Goal: Information Seeking & Learning: Learn about a topic

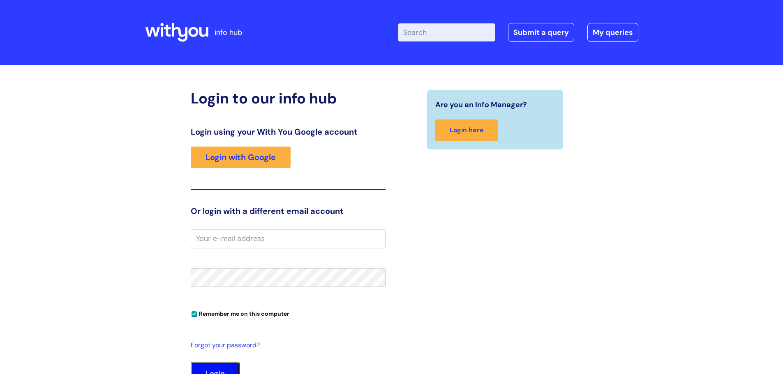
click at [224, 226] on button "Login" at bounding box center [215, 374] width 49 height 24
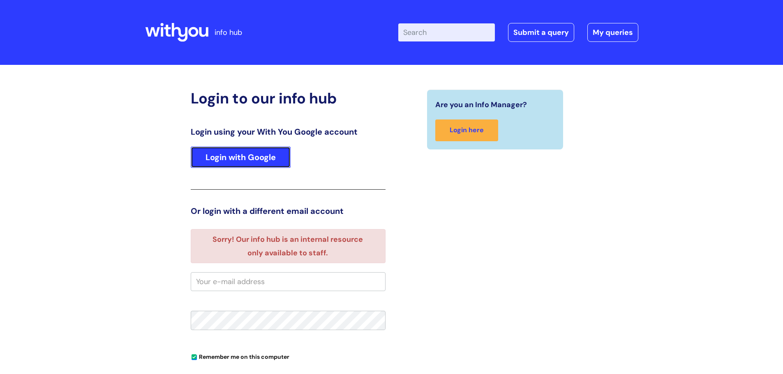
click at [260, 161] on link "Login with Google" at bounding box center [241, 157] width 100 height 21
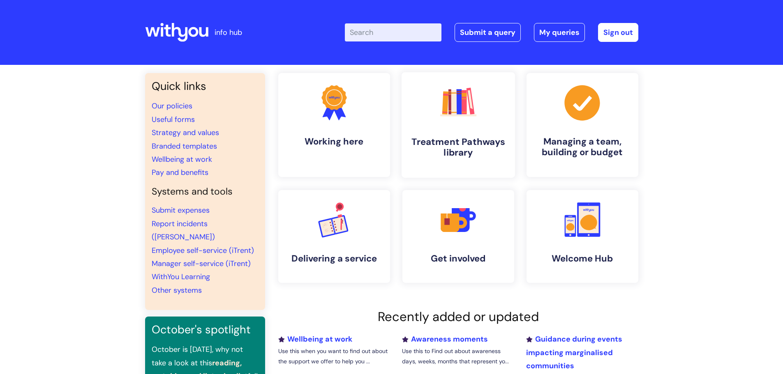
click at [460, 112] on rect at bounding box center [458, 101] width 5 height 25
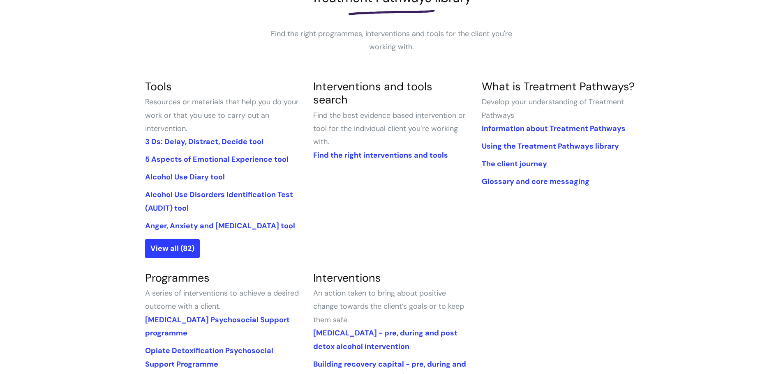
scroll to position [81, 0]
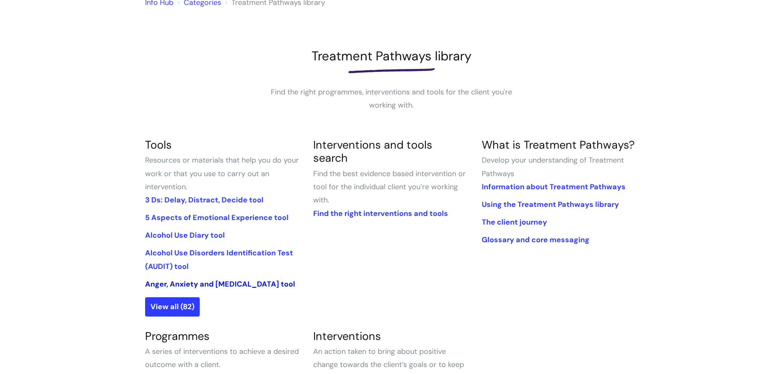
click at [254, 284] on link "Anger, Anxiety and [MEDICAL_DATA] tool" at bounding box center [220, 285] width 150 height 10
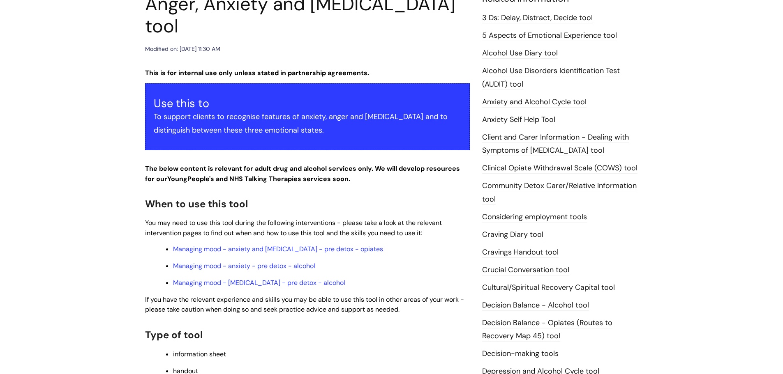
scroll to position [251, 0]
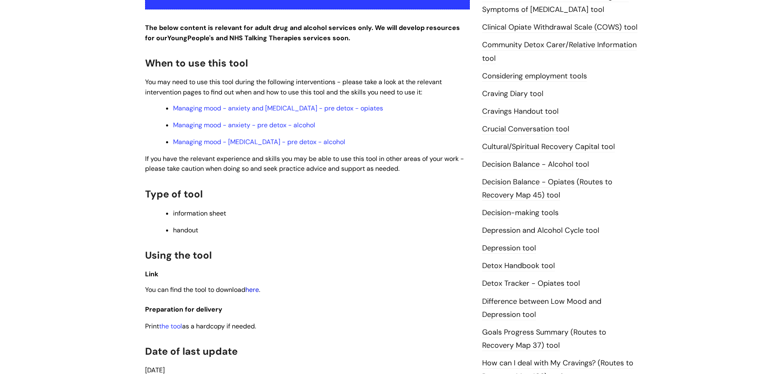
click at [256, 286] on link "here" at bounding box center [252, 290] width 14 height 9
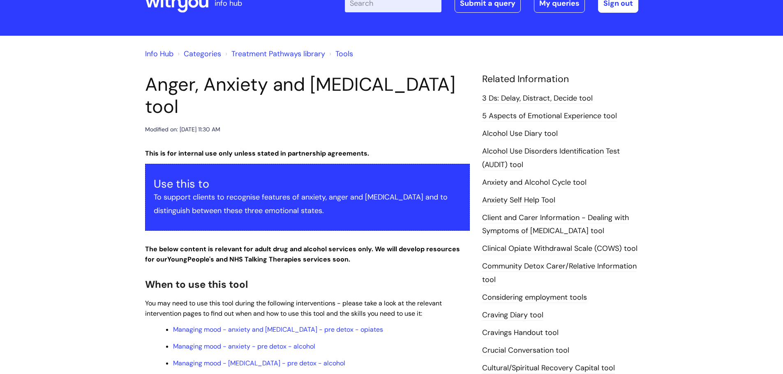
scroll to position [0, 0]
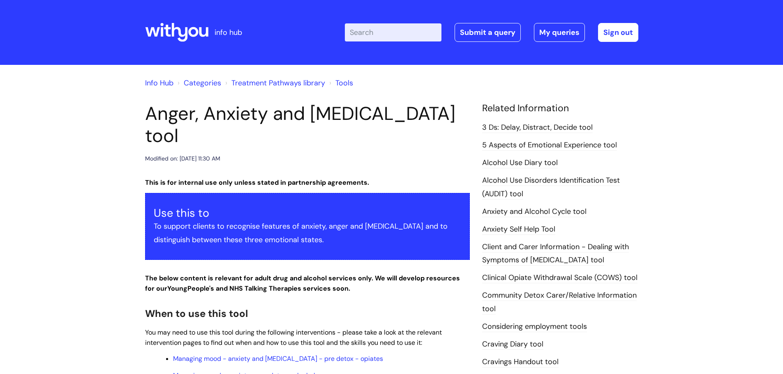
click at [390, 35] on input "Enter your search term here..." at bounding box center [393, 32] width 97 height 18
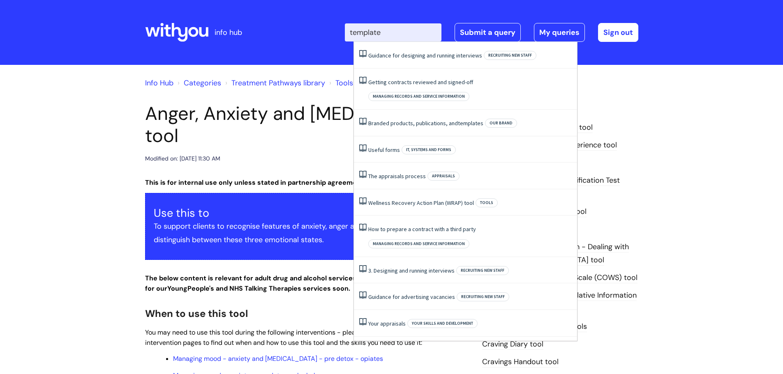
type input "template"
